Goal: Information Seeking & Learning: Check status

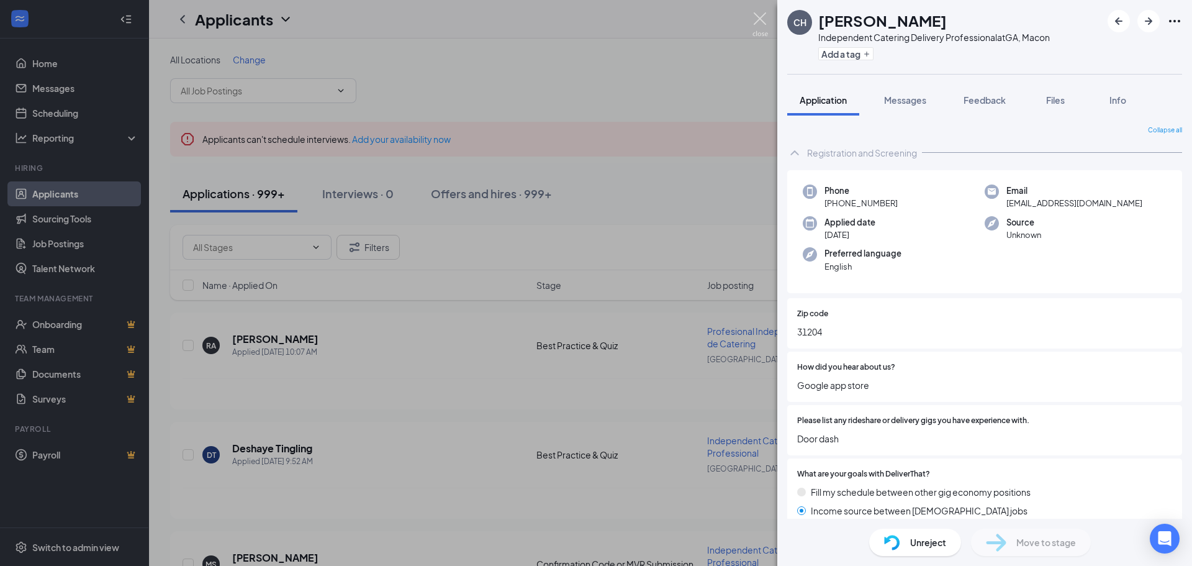
click at [752, 20] on img at bounding box center [760, 24] width 16 height 24
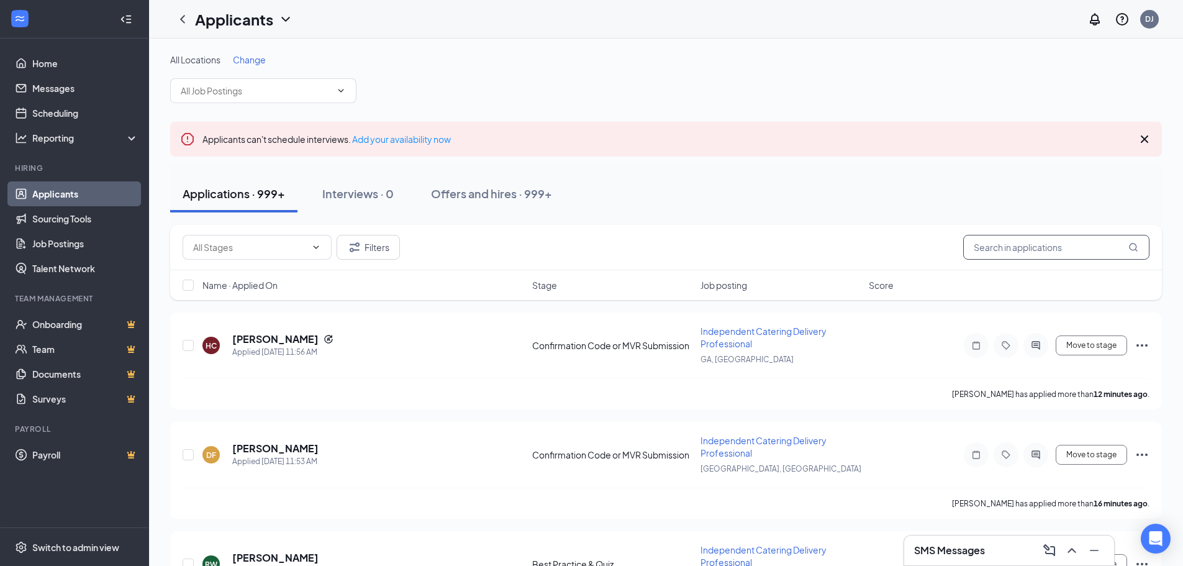
click at [998, 248] on input "text" at bounding box center [1056, 247] width 186 height 25
paste input "[EMAIL_ADDRESS][DOMAIN_NAME]"
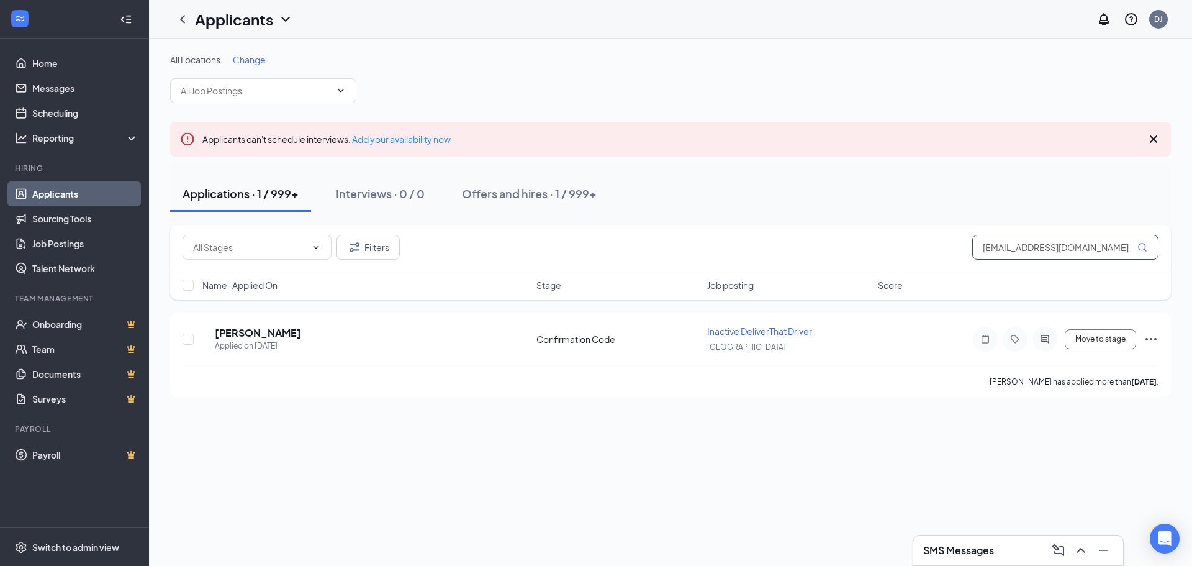
type input "[EMAIL_ADDRESS][DOMAIN_NAME]"
click at [271, 331] on h5 "[PERSON_NAME]" at bounding box center [258, 333] width 86 height 14
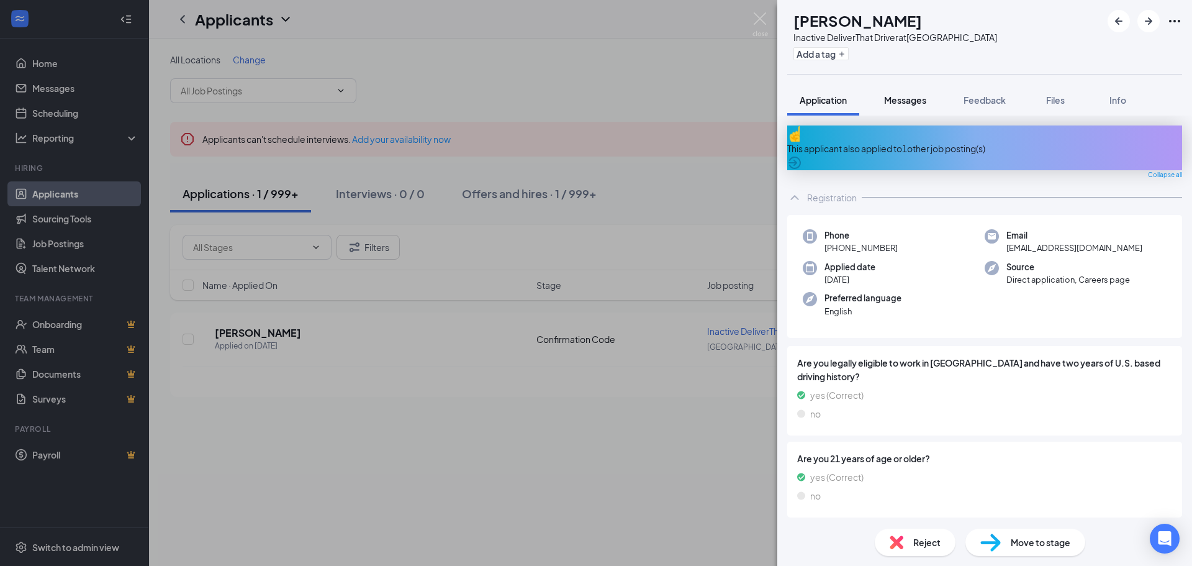
click at [898, 98] on span "Messages" at bounding box center [905, 99] width 42 height 11
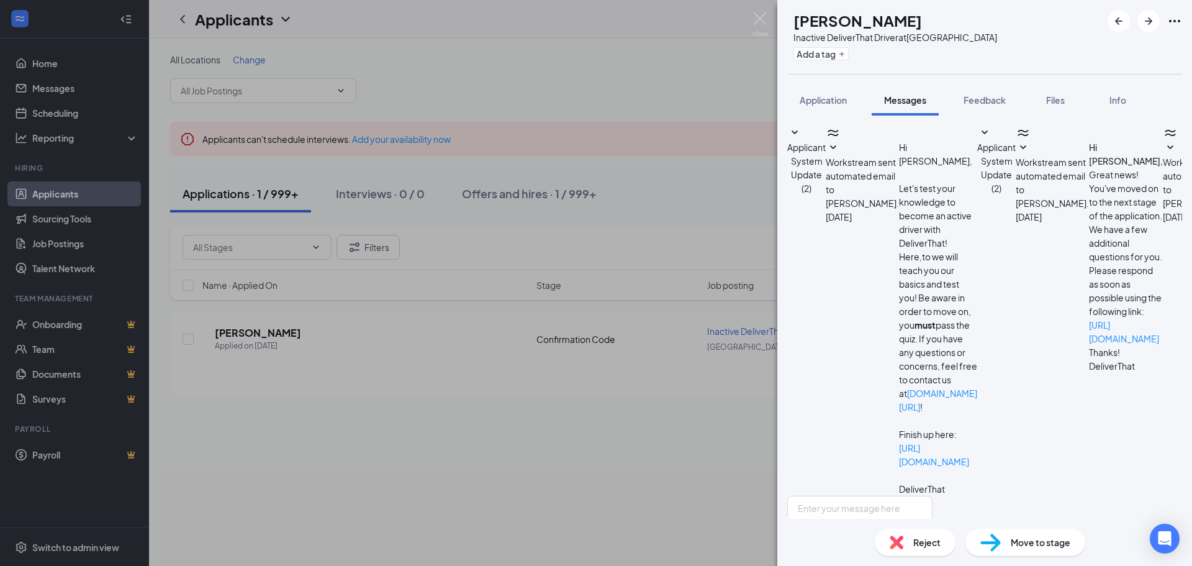
scroll to position [17, 0]
click at [1163, 209] on span "Workstream sent automated SMS to [PERSON_NAME]." at bounding box center [1199, 182] width 73 height 52
drag, startPoint x: 868, startPoint y: 219, endPoint x: 1019, endPoint y: 299, distance: 171.1
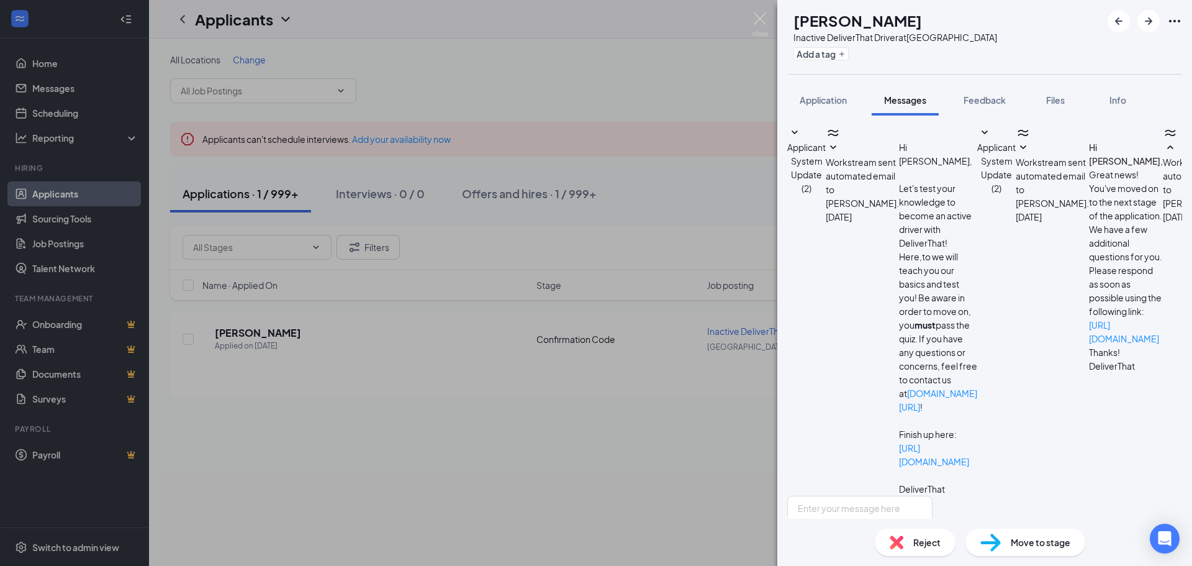
copy span "Hi [PERSON_NAME], Great news! You've moved on to the next stage of the applicat…"
drag, startPoint x: 870, startPoint y: 219, endPoint x: 1023, endPoint y: 297, distance: 172.1
copy span "Hi [PERSON_NAME], Great news! You've moved on to the next stage of the applicat…"
